Goal: Transaction & Acquisition: Purchase product/service

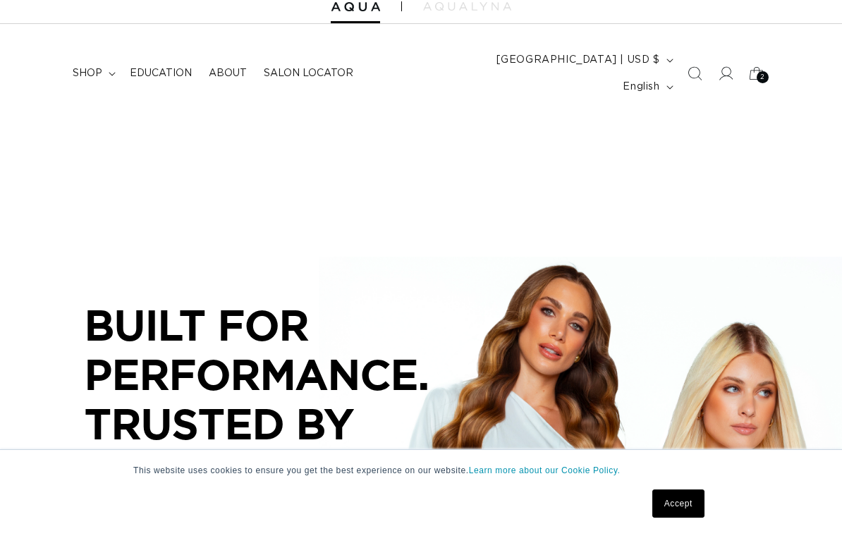
click at [754, 63] on icon at bounding box center [756, 73] width 31 height 31
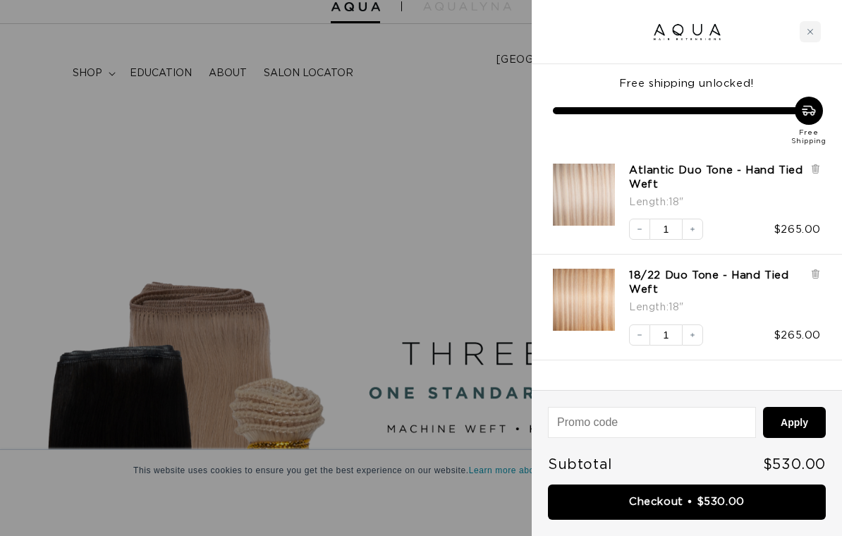
scroll to position [0, 1483]
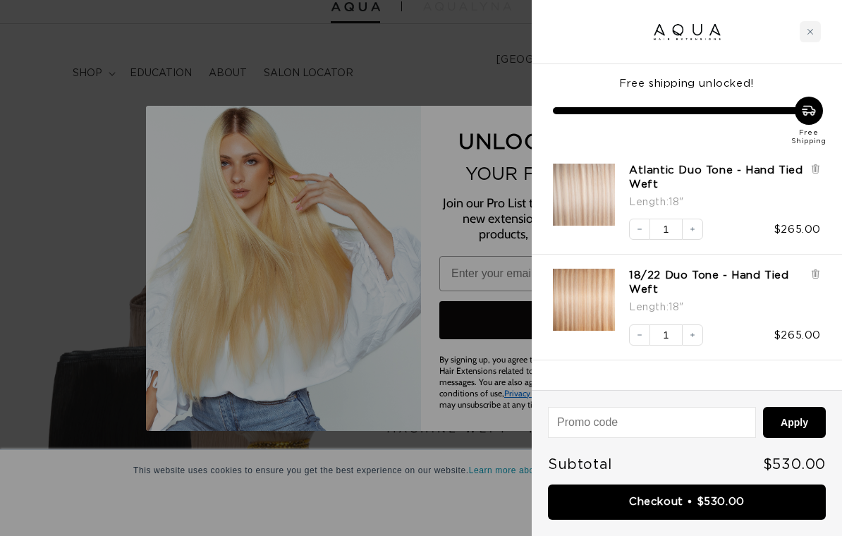
click at [803, 30] on div "Close cart" at bounding box center [809, 31] width 21 height 21
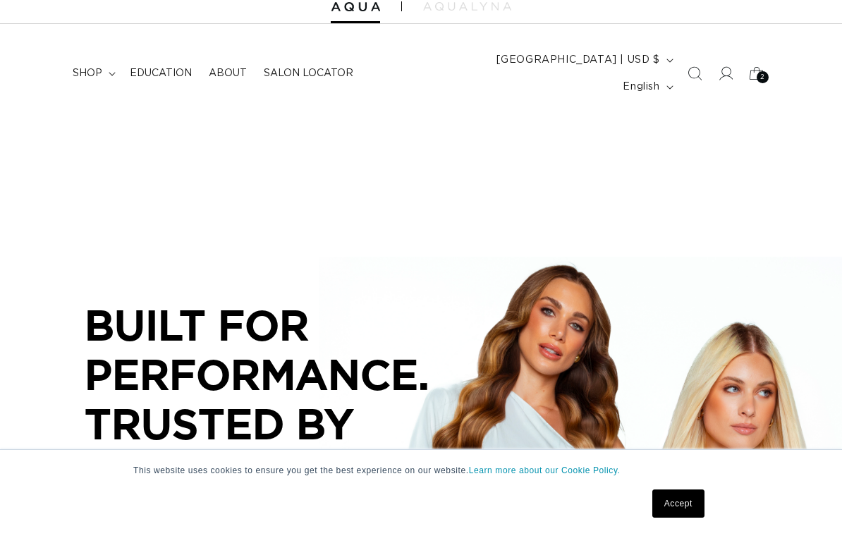
scroll to position [0, 742]
click at [687, 490] on link "Accept" at bounding box center [678, 503] width 52 height 28
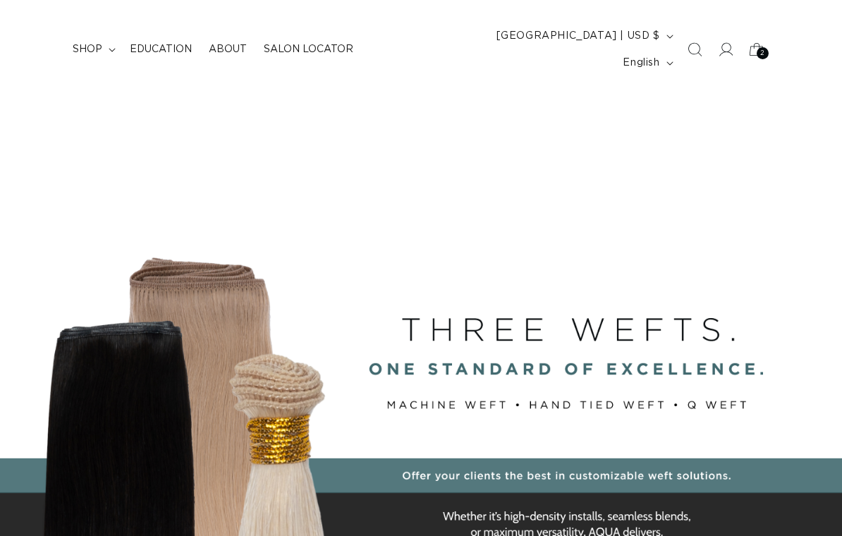
scroll to position [74, 0]
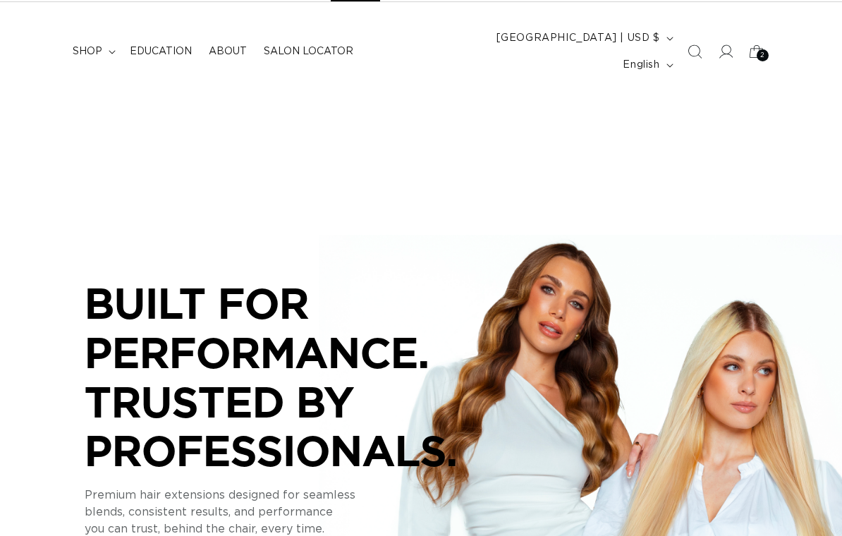
click at [94, 45] on span "shop" at bounding box center [88, 51] width 30 height 13
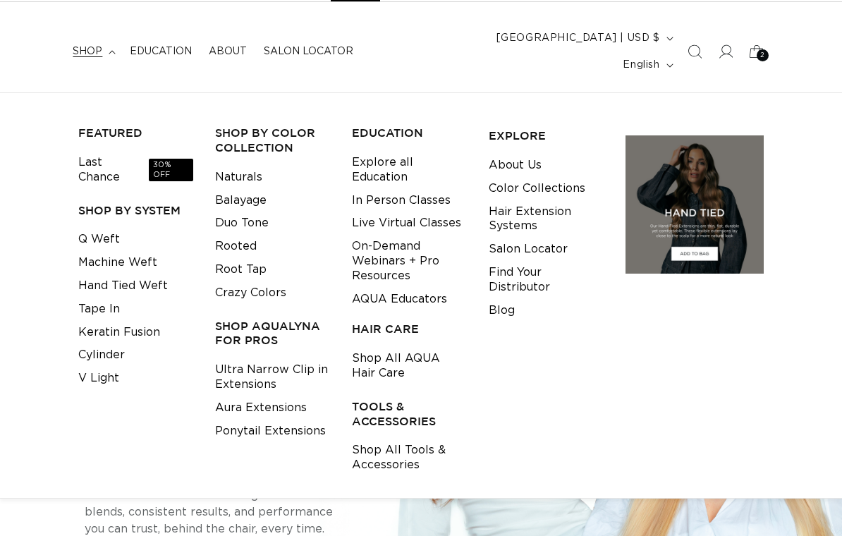
scroll to position [0, 1483]
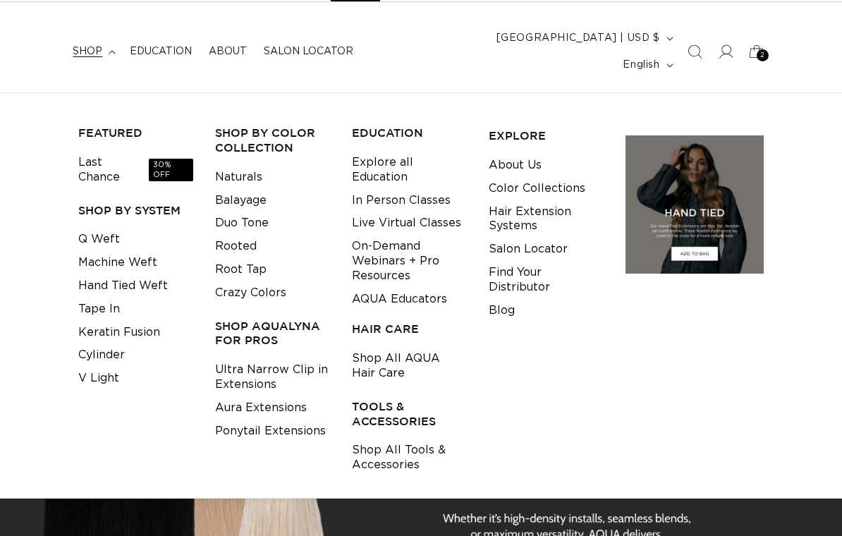
click at [114, 228] on link "Q Weft" at bounding box center [99, 239] width 42 height 23
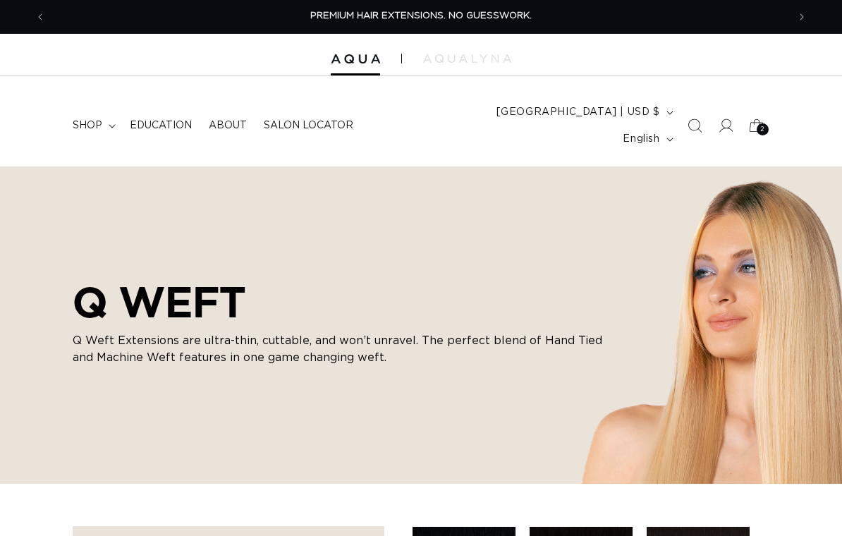
click at [761, 123] on span "2" at bounding box center [762, 129] width 5 height 12
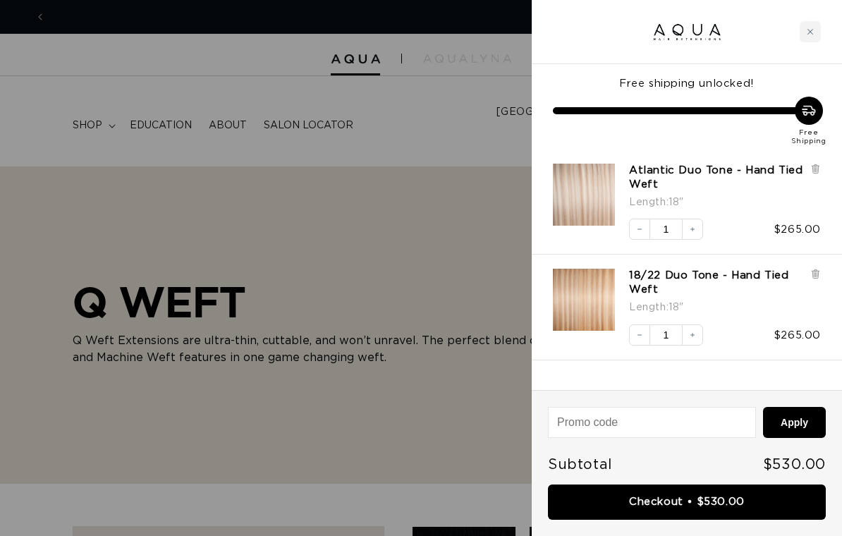
scroll to position [0, 742]
